Goal: Task Accomplishment & Management: Use online tool/utility

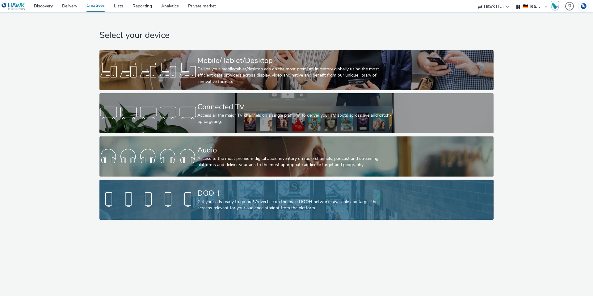
click at [163, 197] on div at bounding box center [148, 200] width 98 height 20
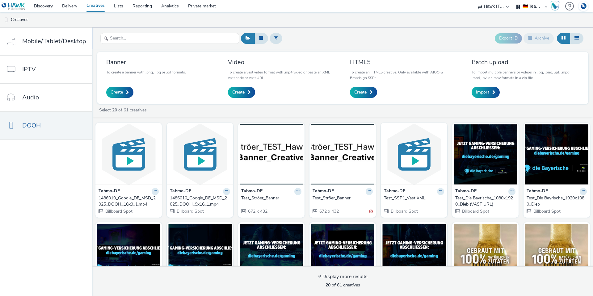
click at [492, 6] on select "AZERION AZERION SURVEYS Broadaly comtogether Contrast Crossvertise Data Zulu Gm…" at bounding box center [493, 6] width 37 height 12
select select "a1548b1e-0fde-418e-992c-2e089afb3761"
click at [512, 0] on select "AZERION AZERION SURVEYS Broadaly comtogether Contrast Crossvertise Data Zulu Gm…" at bounding box center [493, 6] width 37 height 12
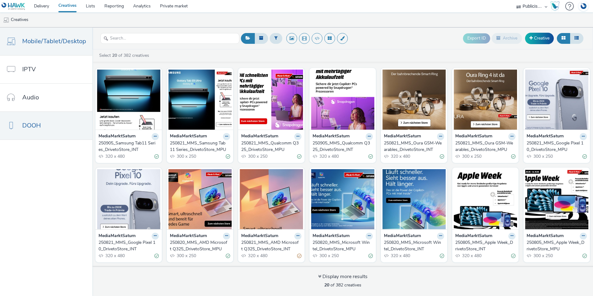
click at [48, 126] on link "DOOH" at bounding box center [46, 126] width 92 height 28
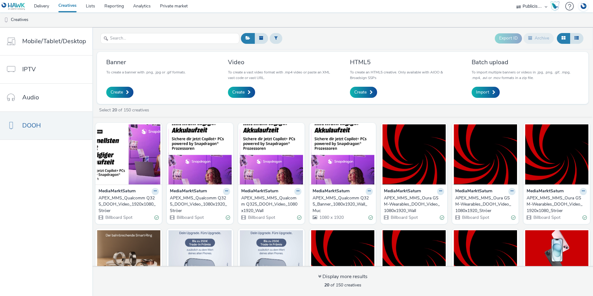
click at [536, 6] on select "AZERION AZERION SURVEYS Broadaly comtogether Contrast Crossvertise Data Zulu Gm…" at bounding box center [531, 6] width 37 height 12
select select "2fc77e36-bb93-4aa3-9dff-dcb08e02eac6"
click at [513, 0] on select "AZERION AZERION SURVEYS Broadaly comtogether Contrast Crossvertise Data Zulu Gm…" at bounding box center [531, 6] width 37 height 12
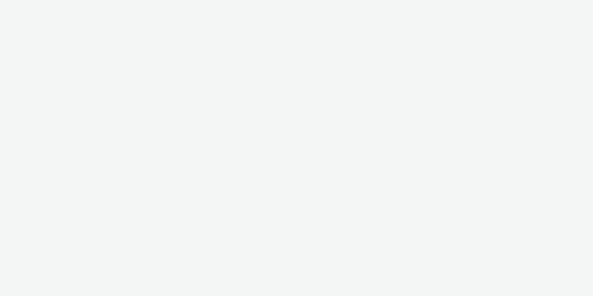
select select "2fc77e36-bb93-4aa3-9dff-dcb08e02eac6"
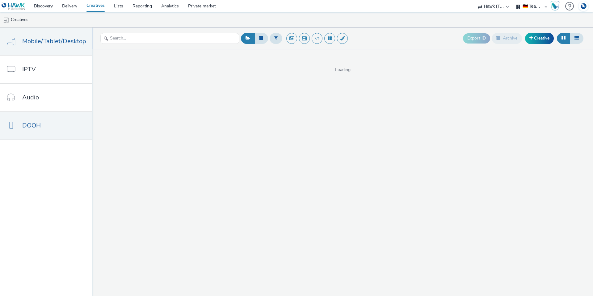
click at [44, 128] on link "DOOH" at bounding box center [46, 126] width 92 height 28
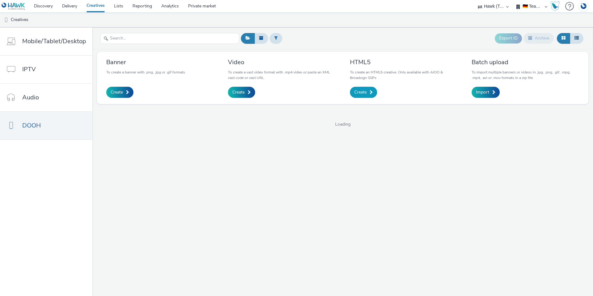
click at [356, 90] on span "Create" at bounding box center [360, 92] width 12 height 6
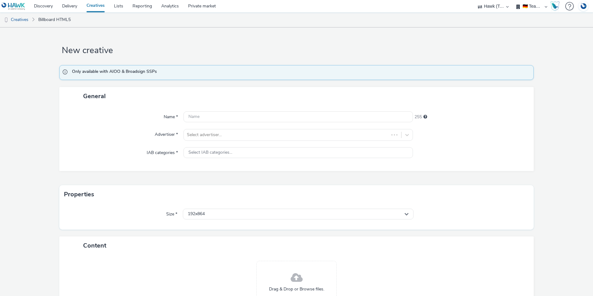
scroll to position [58, 0]
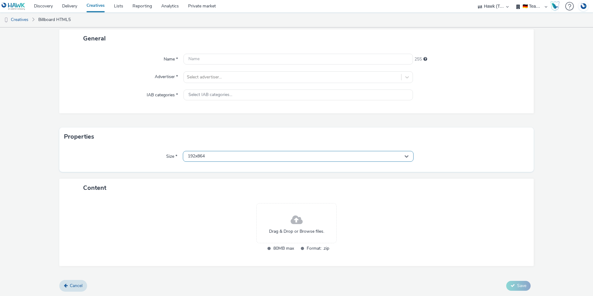
click at [218, 159] on div "192x864" at bounding box center [298, 156] width 231 height 11
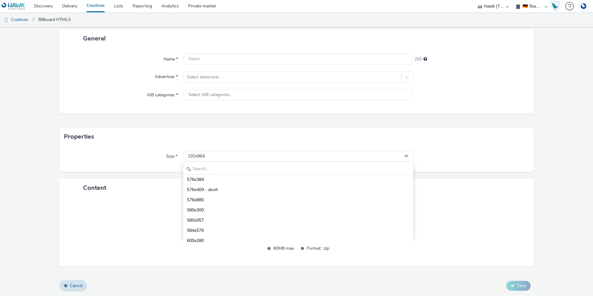
scroll to position [649, 0]
click at [235, 154] on div "192x864" at bounding box center [298, 156] width 231 height 11
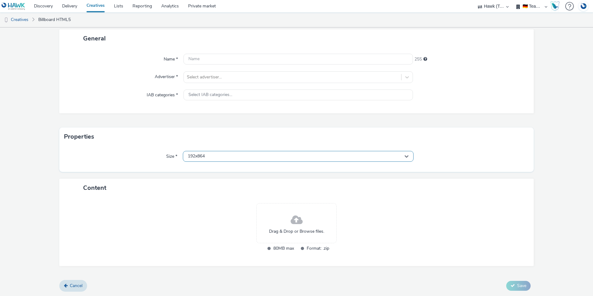
click at [235, 154] on div "192x864" at bounding box center [298, 156] width 231 height 11
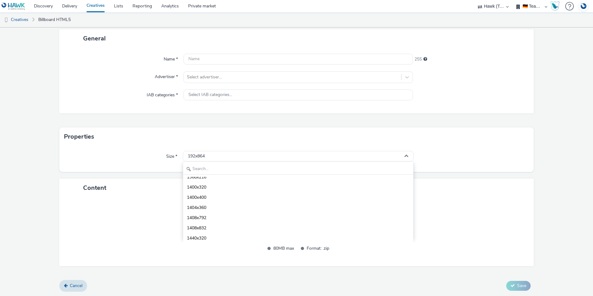
scroll to position [2225, 0]
click at [214, 168] on input "text" at bounding box center [298, 169] width 230 height 11
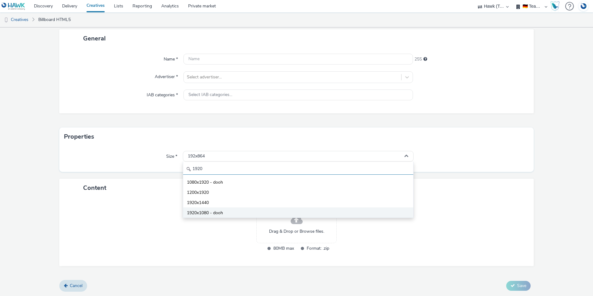
type input "1920"
click at [216, 213] on span "1920x1080 - dooh" at bounding box center [205, 213] width 36 height 6
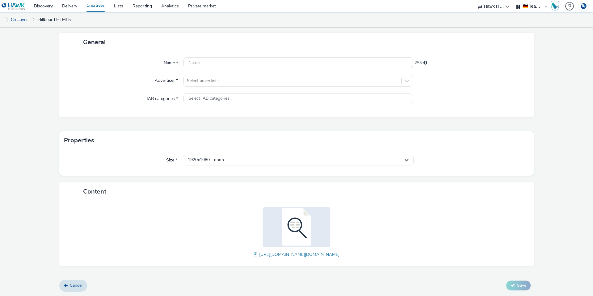
scroll to position [54, 0]
click at [199, 62] on input "text" at bounding box center [297, 62] width 229 height 11
click at [217, 79] on div at bounding box center [292, 80] width 211 height 7
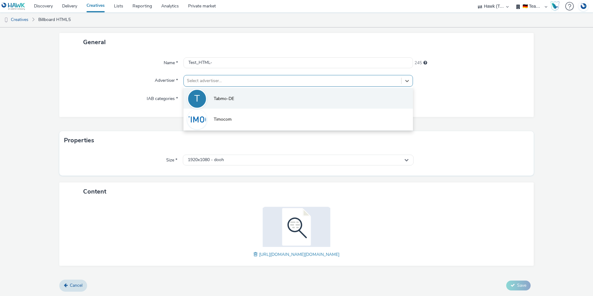
click at [221, 101] on span "Tabmo-DE" at bounding box center [224, 99] width 20 height 6
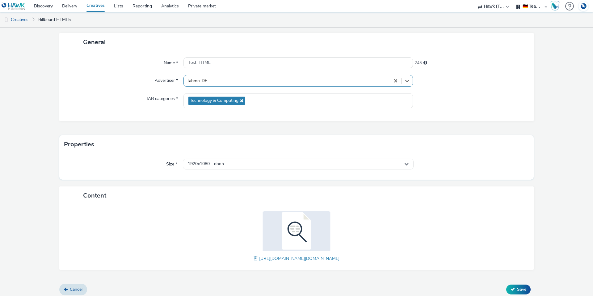
click at [104, 78] on div "Advertiser *" at bounding box center [124, 81] width 118 height 12
click at [225, 61] on input "Test_HTML-" at bounding box center [297, 62] width 229 height 11
click at [209, 65] on input "Test_HTML-Upload" at bounding box center [297, 62] width 229 height 11
type input "Test_HTML5-Upload"
click at [121, 73] on div "Name * Test_HTML5-Upload 238 Advertiser * Tabmo-DE IAB categories * Technology …" at bounding box center [296, 86] width 474 height 70
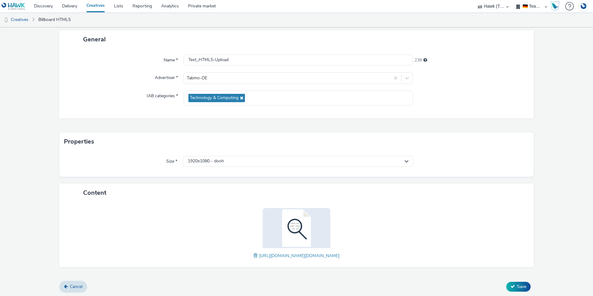
scroll to position [58, 0]
click at [514, 282] on button "Save" at bounding box center [518, 286] width 24 height 10
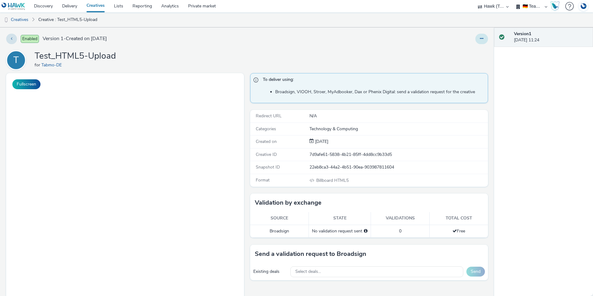
click at [475, 39] on button at bounding box center [481, 39] width 13 height 10
click at [469, 53] on link "Edit" at bounding box center [465, 51] width 46 height 12
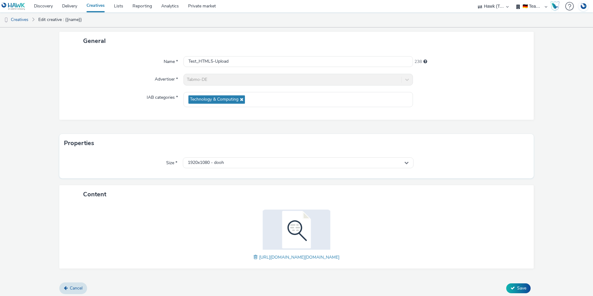
scroll to position [58, 0]
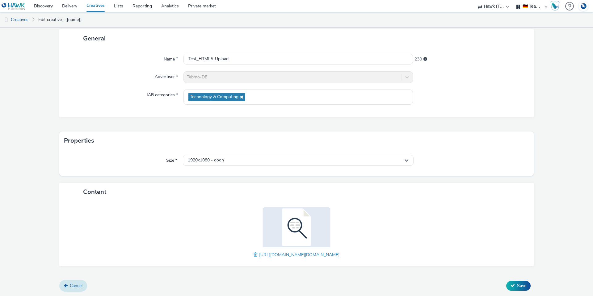
click at [72, 290] on link "Cancel" at bounding box center [73, 286] width 28 height 12
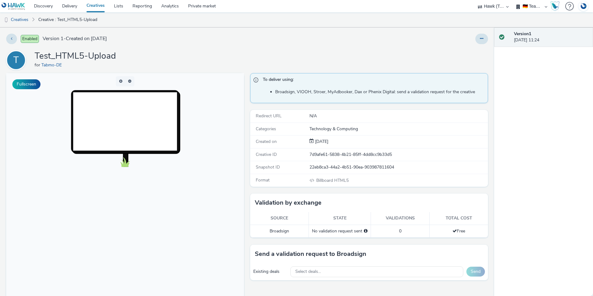
click at [121, 201] on body at bounding box center [125, 199] width 238 height 253
click at [172, 174] on body at bounding box center [125, 199] width 238 height 253
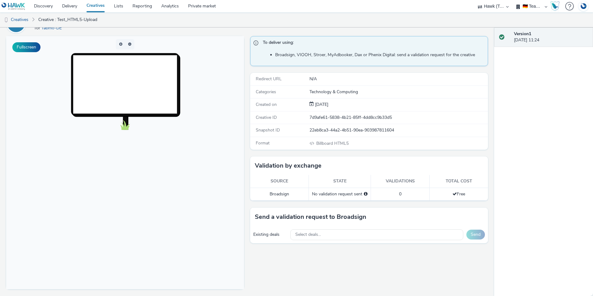
scroll to position [0, 0]
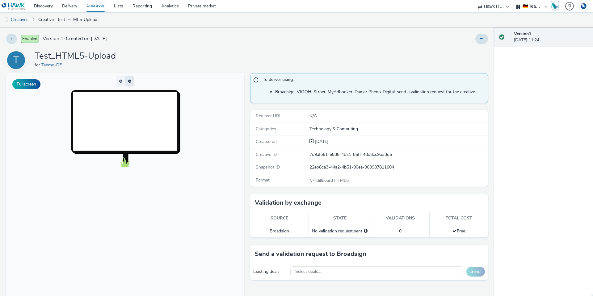
click at [126, 81] on button "button" at bounding box center [129, 81] width 9 height 10
click at [123, 81] on button "button" at bounding box center [120, 81] width 9 height 10
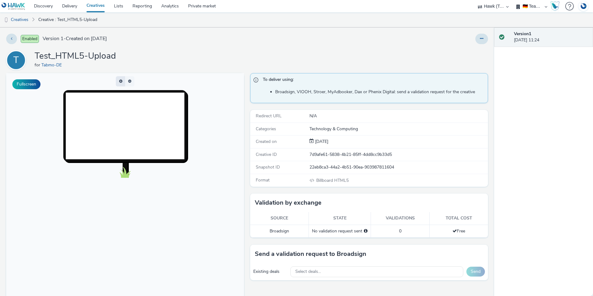
click at [121, 80] on button "button" at bounding box center [120, 81] width 9 height 10
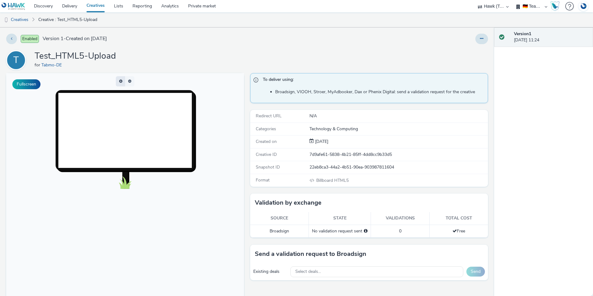
click at [121, 80] on button "button" at bounding box center [120, 81] width 9 height 10
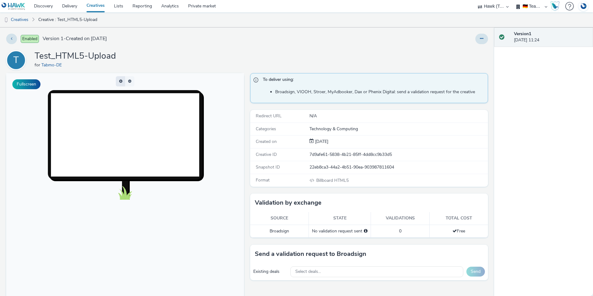
click at [121, 80] on button "button" at bounding box center [120, 81] width 9 height 10
drag, startPoint x: 51, startPoint y: 31, endPoint x: 45, endPoint y: 31, distance: 5.9
click at [51, 31] on div "Enabled Version 1 - Created on [DATE] T Test_HTML5-Upload for Tabmo-DE Fullscre…" at bounding box center [247, 161] width 494 height 269
click at [28, 22] on link "Creatives" at bounding box center [15, 19] width 31 height 15
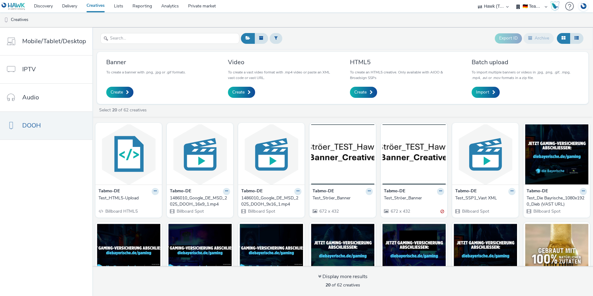
click at [493, 6] on select "AZERION AZERION SURVEYS Broadaly comtogether Contrast Crossvertise Data Zulu Gm…" at bounding box center [493, 6] width 37 height 12
click at [489, 5] on select "AZERION AZERION SURVEYS Broadaly comtogether Contrast Crossvertise Data Zulu Gm…" at bounding box center [493, 6] width 37 height 12
select select "2c2adb54-625a-45e4-8d54-55ad645251ae"
click at [512, 0] on select "AZERION AZERION SURVEYS Broadaly comtogether Contrast Crossvertise Data Zulu Gm…" at bounding box center [493, 6] width 37 height 12
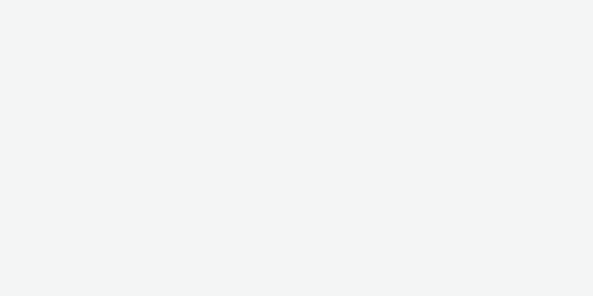
select select "2c2adb54-625a-45e4-8d54-55ad645251ae"
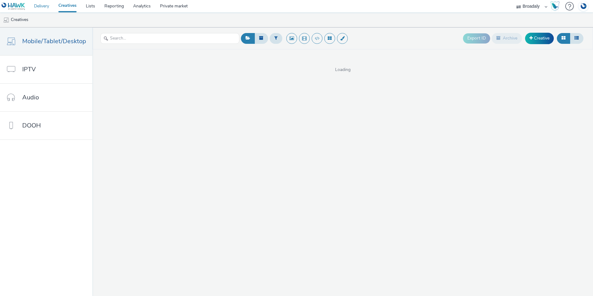
click at [37, 6] on link "Delivery" at bounding box center [41, 6] width 24 height 12
